Goal: Find specific page/section: Find specific page/section

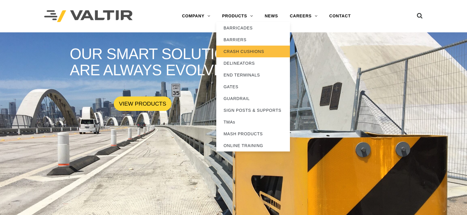
click at [244, 52] on link "CRASH CUSHIONS" at bounding box center [253, 52] width 74 height 12
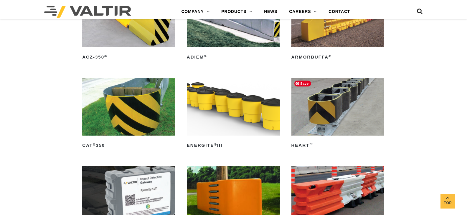
scroll to position [1444, 0]
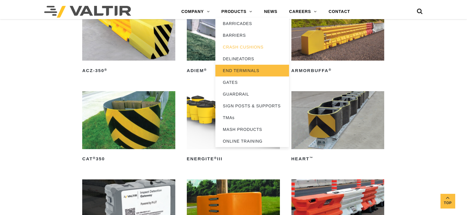
click at [249, 68] on link "END TERMINALS" at bounding box center [252, 71] width 74 height 12
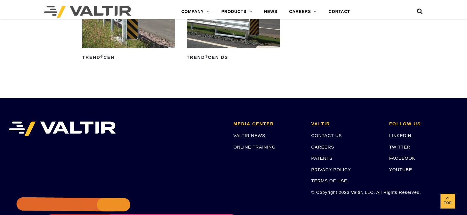
scroll to position [906, 0]
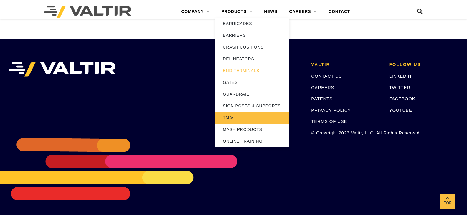
click at [244, 117] on link "TMAs" at bounding box center [252, 118] width 74 height 12
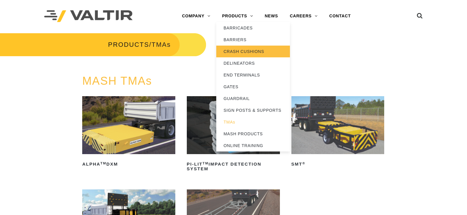
click at [248, 50] on link "CRASH CUSHIONS" at bounding box center [253, 52] width 74 height 12
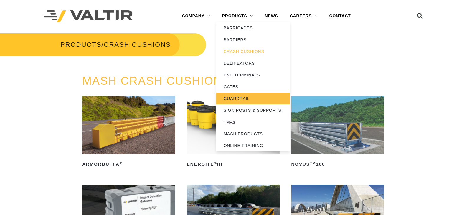
click at [242, 101] on link "GUARDRAIL" at bounding box center [253, 99] width 74 height 12
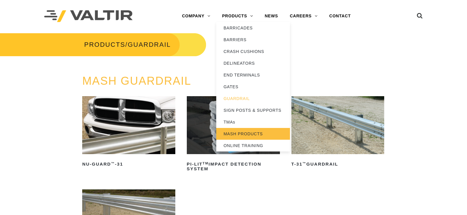
click at [251, 133] on link "MASH PRODUCTS" at bounding box center [253, 134] width 74 height 12
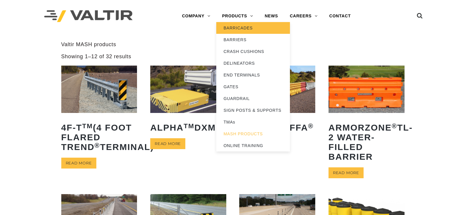
click at [242, 28] on link "BARRICADES" at bounding box center [253, 28] width 74 height 12
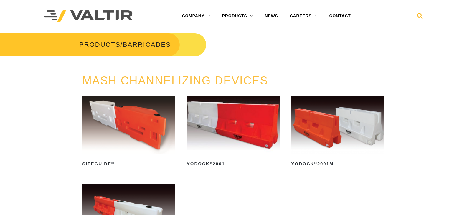
click at [420, 17] on icon at bounding box center [420, 17] width 6 height 9
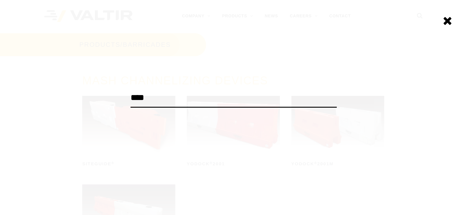
type input "****"
click input "******" at bounding box center [0, 0] width 0 height 0
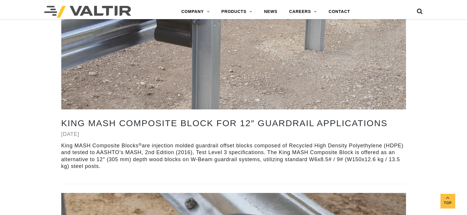
scroll to position [147, 0]
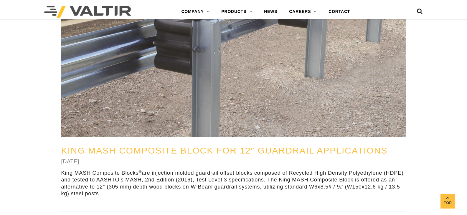
click at [137, 147] on link "King MASH Composite Block for 12″ Guardrail Applications" at bounding box center [224, 151] width 327 height 10
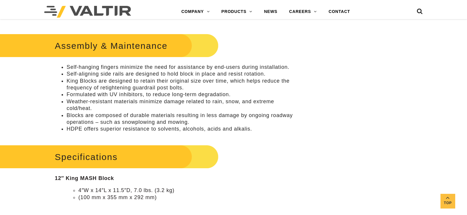
scroll to position [383, 0]
